Goal: Information Seeking & Learning: Learn about a topic

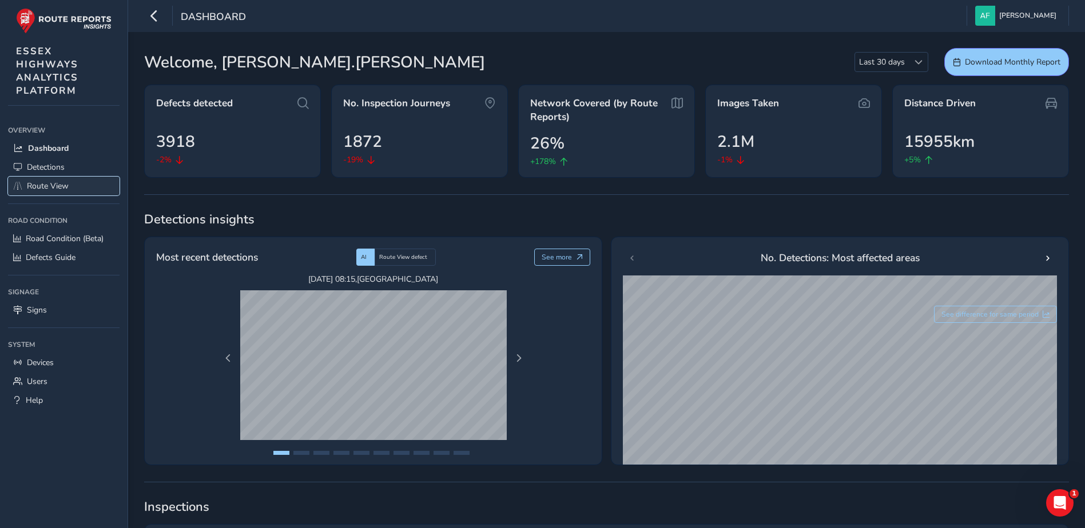
click at [49, 182] on span "Route View" at bounding box center [48, 186] width 42 height 11
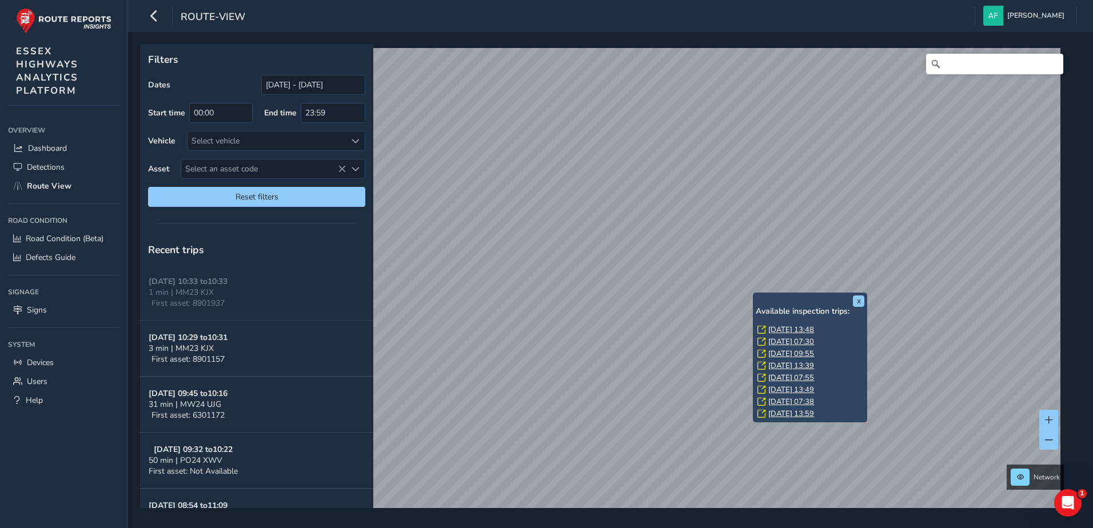
click at [794, 327] on link "[DATE] 13:48" at bounding box center [792, 330] width 46 height 10
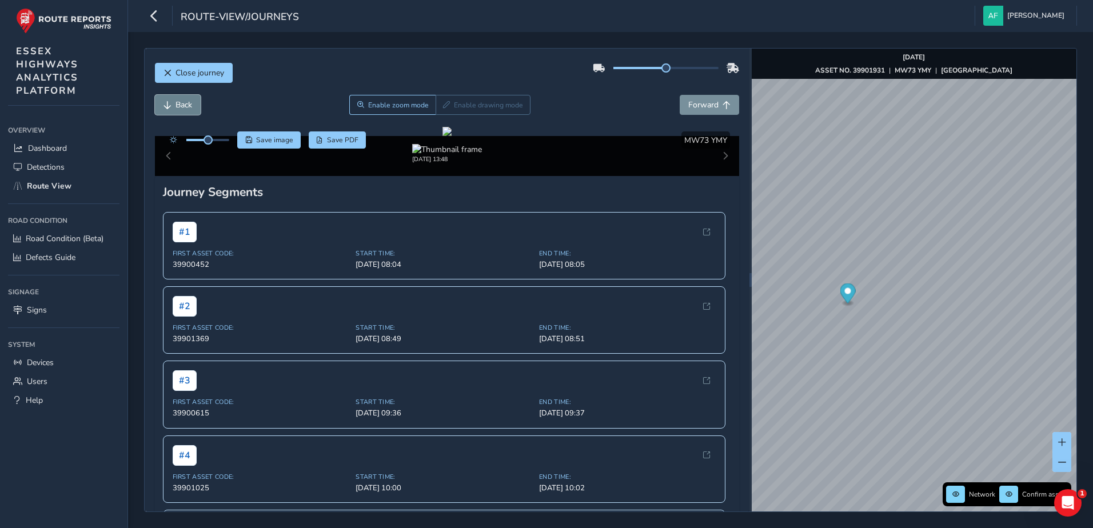
click at [186, 114] on button "Back" at bounding box center [178, 105] width 46 height 20
click at [184, 110] on button "Back" at bounding box center [178, 105] width 46 height 20
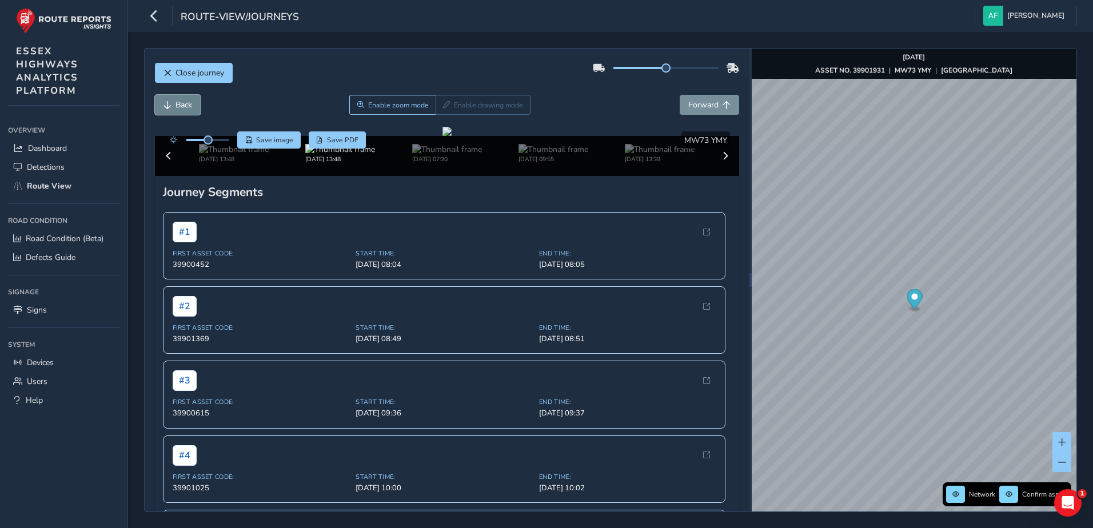
click at [184, 110] on button "Back" at bounding box center [178, 105] width 46 height 20
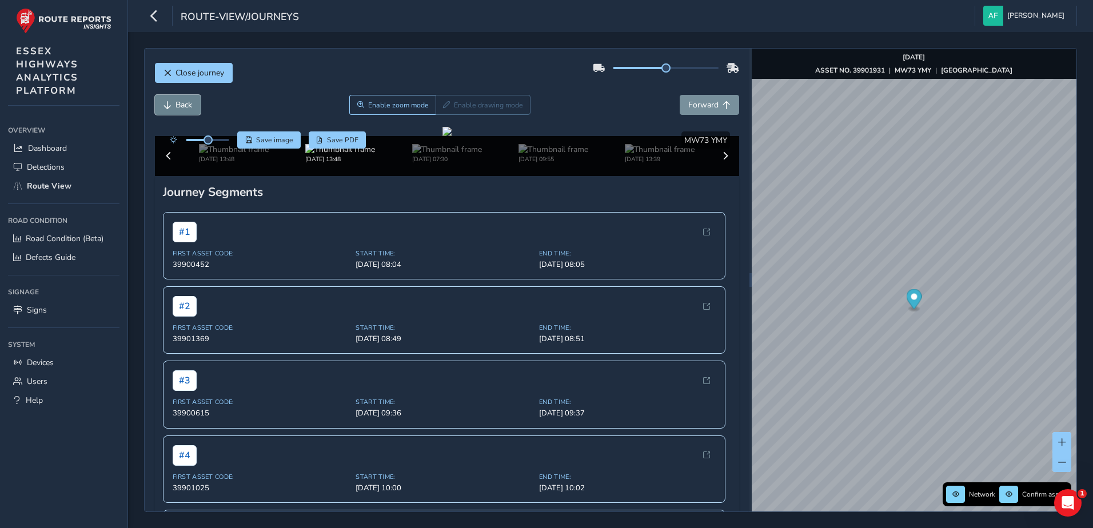
click at [184, 110] on button "Back" at bounding box center [178, 105] width 46 height 20
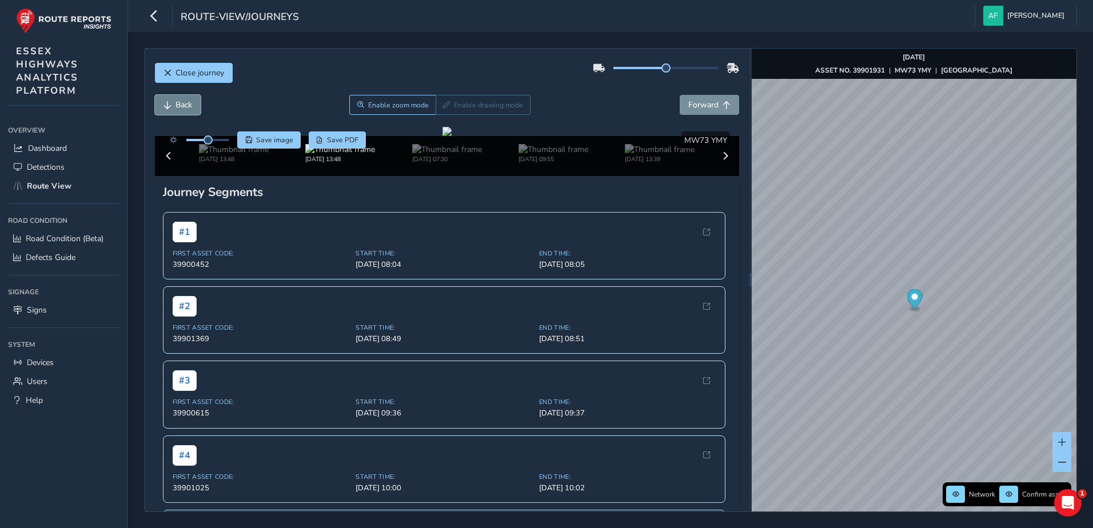
click at [184, 110] on button "Back" at bounding box center [178, 105] width 46 height 20
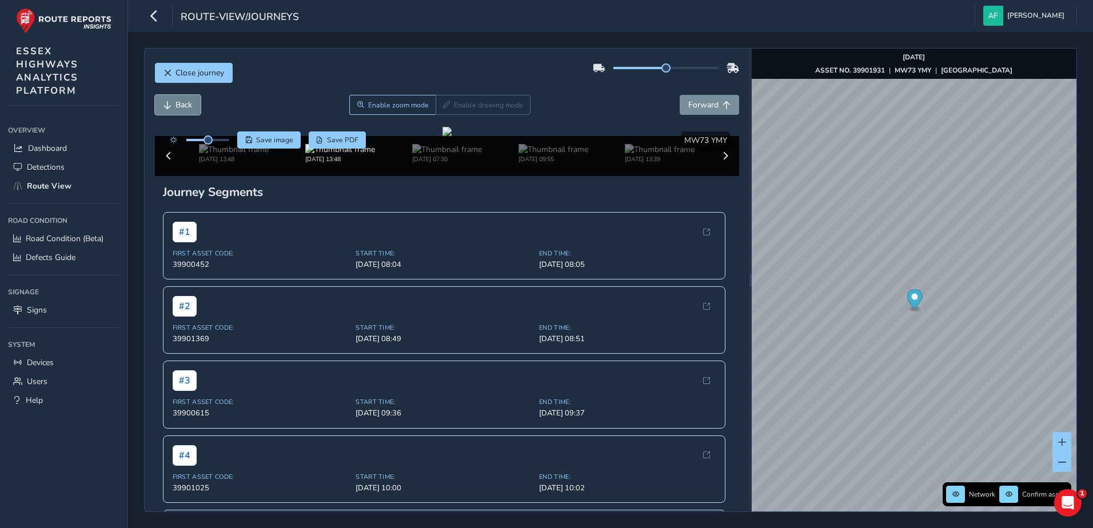
click at [184, 110] on button "Back" at bounding box center [178, 105] width 46 height 20
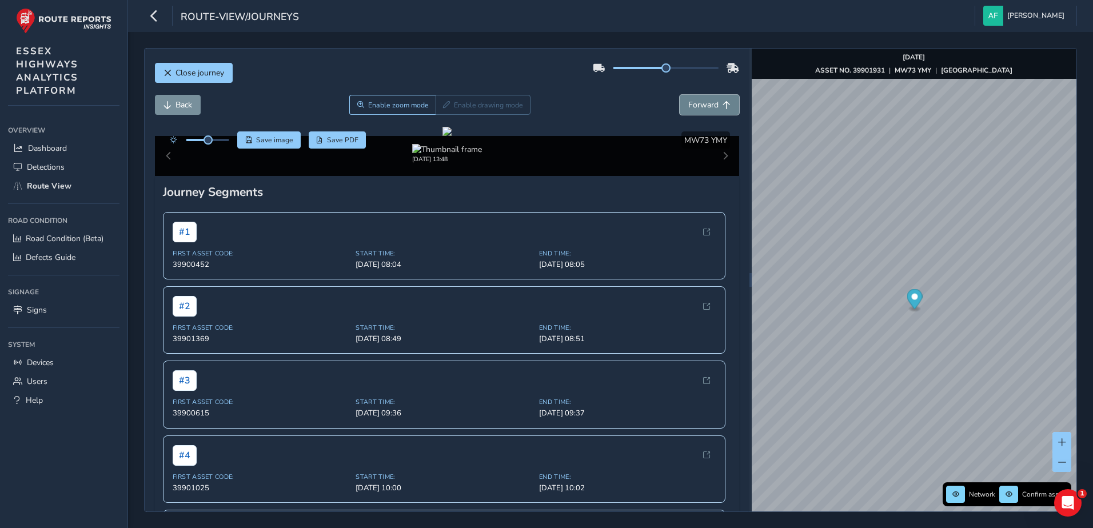
click at [698, 110] on span "Forward" at bounding box center [704, 105] width 30 height 11
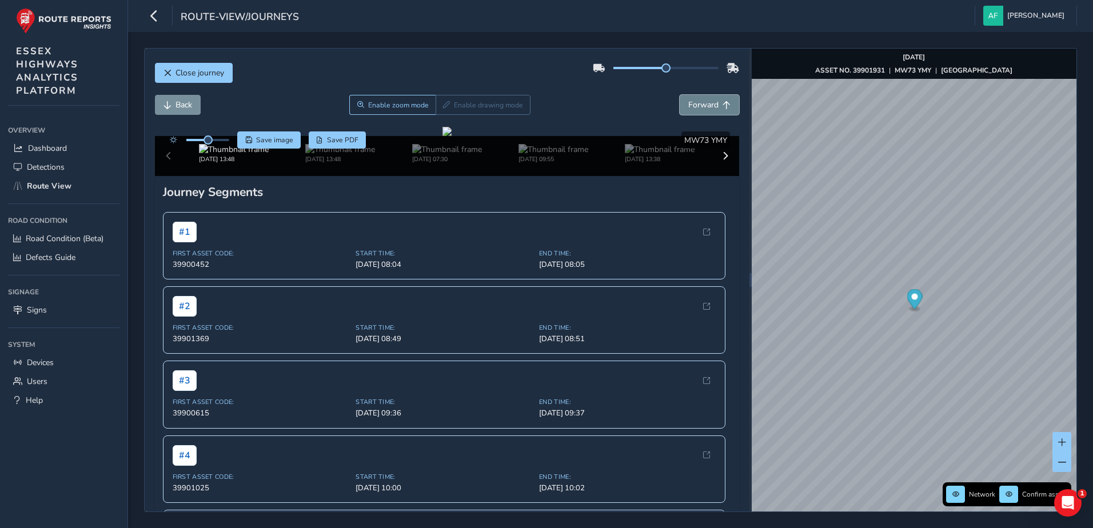
click at [698, 110] on span "Forward" at bounding box center [704, 105] width 30 height 11
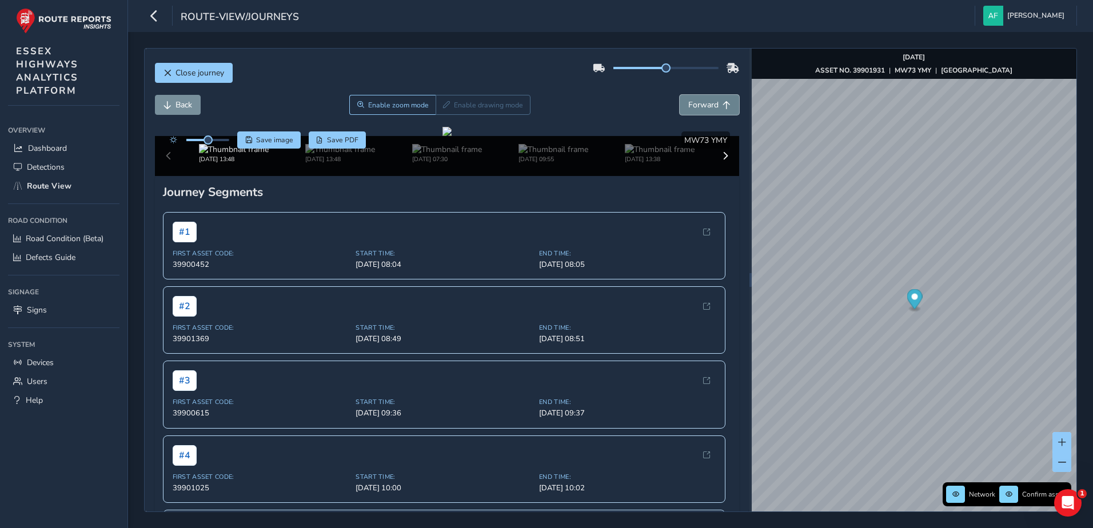
click at [698, 110] on span "Forward" at bounding box center [704, 105] width 30 height 11
click at [200, 61] on div "Close journey" at bounding box center [447, 77] width 585 height 37
click at [201, 71] on span "Close journey" at bounding box center [200, 72] width 49 height 11
